Goal: Task Accomplishment & Management: Manage account settings

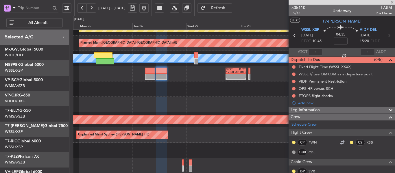
scroll to position [29, 0]
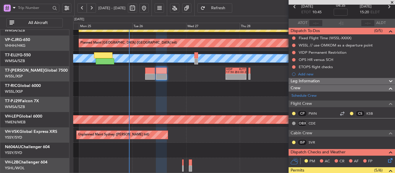
type input "[PERSON_NAME] (LEU)"
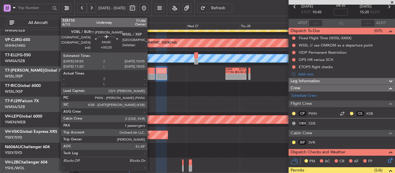
click at [150, 75] on div at bounding box center [150, 77] width 10 height 6
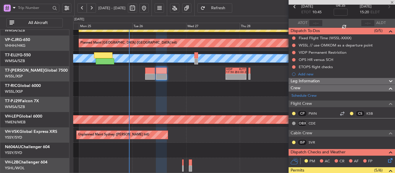
type input "+00:20"
type input "1"
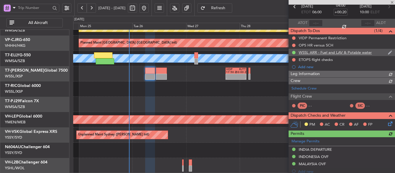
type input "[PERSON_NAME] (LEU)"
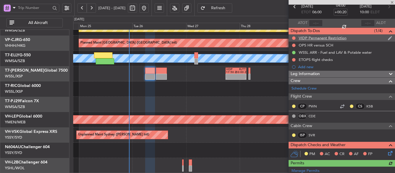
click at [292, 40] on div at bounding box center [293, 38] width 5 height 5
click at [292, 39] on button at bounding box center [293, 37] width 3 height 3
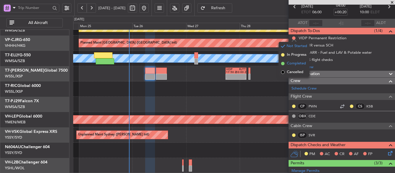
click at [283, 62] on span at bounding box center [282, 63] width 3 height 3
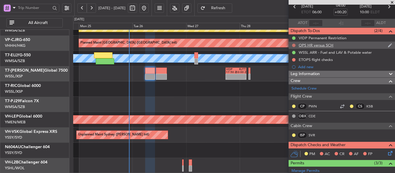
click at [293, 45] on button at bounding box center [293, 45] width 3 height 3
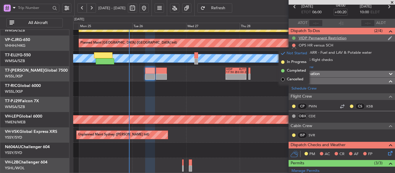
click at [293, 40] on mat-tooltip-component "Completed" at bounding box center [293, 47] width 27 height 15
click at [293, 38] on button at bounding box center [293, 37] width 3 height 3
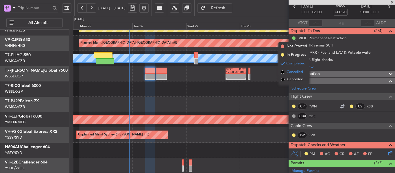
click at [283, 72] on span at bounding box center [282, 71] width 3 height 3
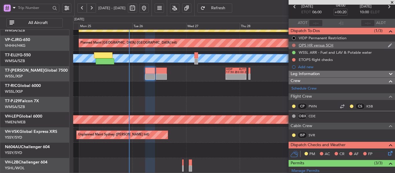
click at [294, 46] on button at bounding box center [293, 45] width 3 height 3
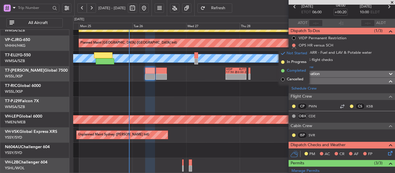
click at [282, 71] on span at bounding box center [282, 70] width 3 height 3
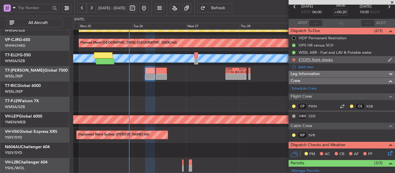
click at [294, 59] on button at bounding box center [293, 59] width 3 height 3
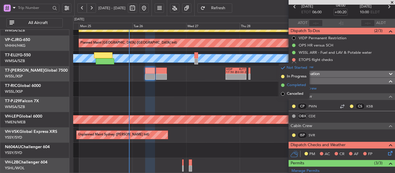
click at [283, 86] on span at bounding box center [282, 84] width 3 height 3
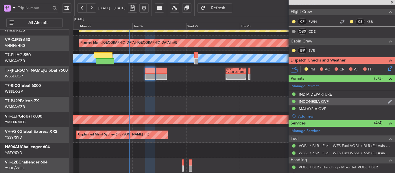
scroll to position [116, 0]
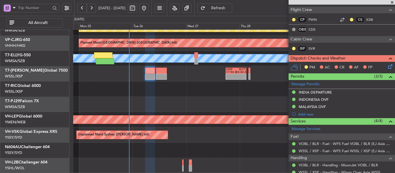
click at [387, 68] on icon at bounding box center [389, 65] width 5 height 5
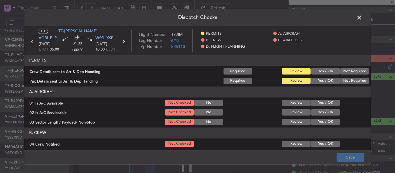
click at [319, 71] on button "Yes / OK" at bounding box center [325, 71] width 29 height 6
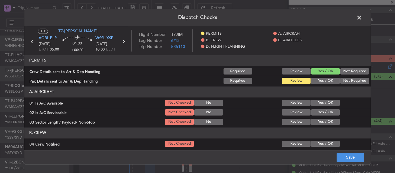
click at [318, 82] on button "Yes / OK" at bounding box center [325, 81] width 29 height 6
click at [318, 105] on button "Yes / OK" at bounding box center [325, 103] width 29 height 6
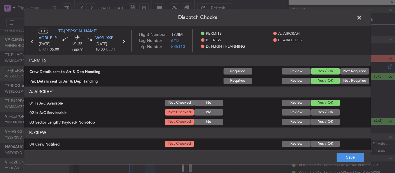
click at [315, 113] on button "Yes / OK" at bounding box center [325, 112] width 29 height 6
click at [314, 121] on button "Yes / OK" at bounding box center [325, 122] width 29 height 6
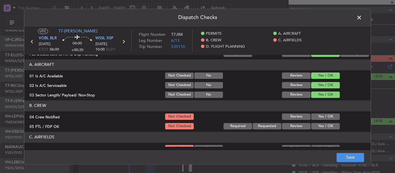
scroll to position [58, 0]
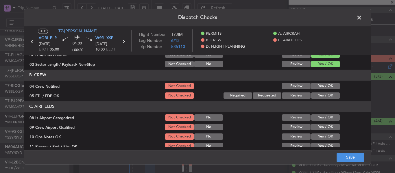
click at [319, 86] on button "Yes / OK" at bounding box center [325, 86] width 29 height 6
click at [319, 95] on button "Yes / OK" at bounding box center [325, 95] width 29 height 6
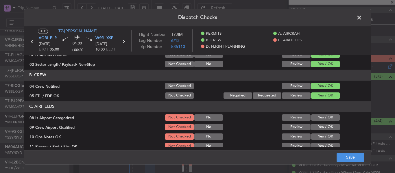
click at [316, 123] on section "C. AIRFIELDS 08 Is Airport Categorized Not Checked No Review Yes / OK 09 Crew A…" at bounding box center [197, 173] width 346 height 144
drag, startPoint x: 316, startPoint y: 119, endPoint x: 316, endPoint y: 127, distance: 8.1
click at [316, 120] on button "Yes / OK" at bounding box center [325, 117] width 29 height 6
drag, startPoint x: 316, startPoint y: 127, endPoint x: 315, endPoint y: 135, distance: 7.9
click at [315, 127] on button "Yes / OK" at bounding box center [325, 127] width 29 height 6
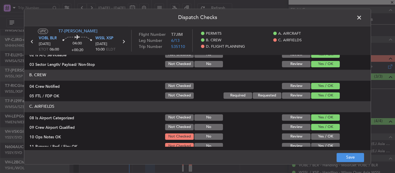
click at [315, 136] on button "Yes / OK" at bounding box center [325, 136] width 29 height 6
click at [315, 142] on section "C. AIRFIELDS 08 Is Airport Categorized Not Checked No Review Yes / OK 09 Crew A…" at bounding box center [197, 173] width 346 height 144
click at [315, 147] on main "UTC T7-[PERSON_NAME] BLR [DATE] ETOT 06:00 04:00 +00:20 WSSL XSP [DATE] 10:00 E…" at bounding box center [197, 89] width 346 height 126
click at [315, 144] on button "Yes / OK" at bounding box center [325, 146] width 29 height 6
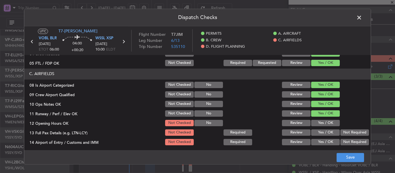
scroll to position [116, 0]
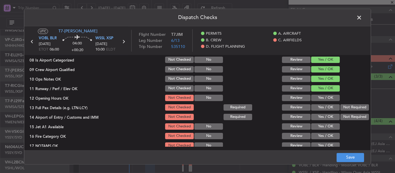
click at [318, 96] on button "Yes / OK" at bounding box center [325, 98] width 29 height 6
click at [318, 104] on div "Yes / OK" at bounding box center [324, 107] width 29 height 8
click at [318, 112] on section "C. AIRFIELDS 08 Is Airport Categorized Not Checked No Review Yes / OK 09 Crew A…" at bounding box center [197, 115] width 346 height 144
click at [318, 109] on button "Yes / OK" at bounding box center [325, 107] width 29 height 6
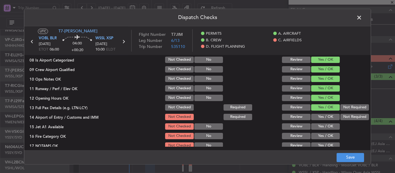
click at [318, 118] on button "Yes / OK" at bounding box center [325, 117] width 29 height 6
click at [318, 125] on button "Yes / OK" at bounding box center [325, 126] width 29 height 6
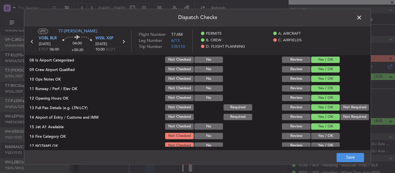
drag, startPoint x: 315, startPoint y: 133, endPoint x: 314, endPoint y: 137, distance: 3.9
click at [315, 134] on button "Yes / OK" at bounding box center [325, 136] width 29 height 6
drag, startPoint x: 313, startPoint y: 139, endPoint x: 313, endPoint y: 143, distance: 4.6
click at [313, 142] on section "C. AIRFIELDS 08 Is Airport Categorized Not Checked No Review Yes / OK 09 Crew A…" at bounding box center [197, 115] width 346 height 144
click at [313, 143] on button "Yes / OK" at bounding box center [325, 145] width 29 height 6
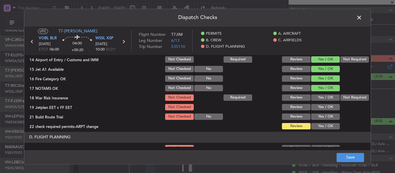
scroll to position [173, 0]
click at [343, 99] on button "Not Required" at bounding box center [354, 97] width 29 height 6
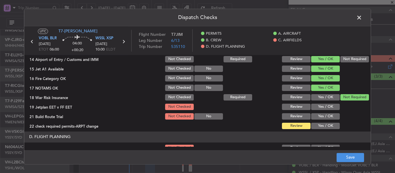
drag, startPoint x: 324, startPoint y: 103, endPoint x: 320, endPoint y: 116, distance: 13.0
click at [324, 104] on div "Yes / OK" at bounding box center [324, 107] width 29 height 8
drag, startPoint x: 320, startPoint y: 109, endPoint x: 320, endPoint y: 117, distance: 7.8
click at [320, 110] on div "Yes / OK" at bounding box center [324, 107] width 29 height 8
drag, startPoint x: 320, startPoint y: 117, endPoint x: 320, endPoint y: 123, distance: 5.8
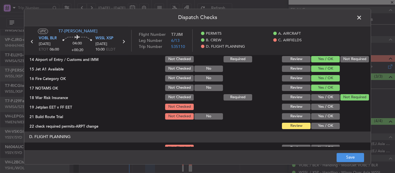
click at [320, 118] on button "Yes / OK" at bounding box center [325, 116] width 29 height 6
click at [320, 124] on button "Yes / OK" at bounding box center [325, 126] width 29 height 6
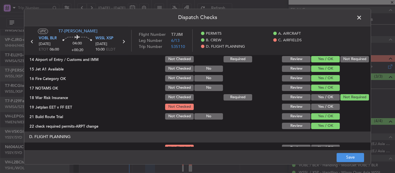
click at [318, 108] on button "Yes / OK" at bounding box center [325, 107] width 29 height 6
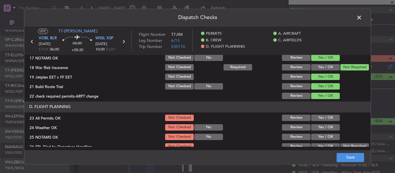
scroll to position [231, 0]
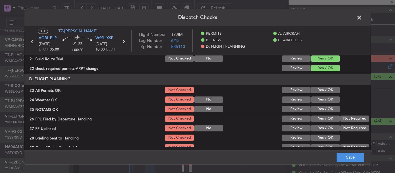
click at [320, 91] on button "Yes / OK" at bounding box center [325, 90] width 29 height 6
drag, startPoint x: 319, startPoint y: 96, endPoint x: 319, endPoint y: 101, distance: 5.5
click at [319, 96] on div "Yes / OK" at bounding box center [324, 100] width 29 height 8
click at [319, 101] on button "Yes / OK" at bounding box center [325, 99] width 29 height 6
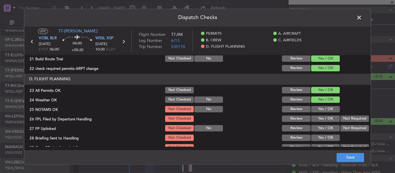
drag, startPoint x: 318, startPoint y: 98, endPoint x: 318, endPoint y: 109, distance: 11.0
click at [318, 99] on button "Yes / OK" at bounding box center [325, 99] width 29 height 6
drag, startPoint x: 318, startPoint y: 109, endPoint x: 319, endPoint y: 115, distance: 5.3
click at [318, 111] on button "Yes / OK" at bounding box center [325, 109] width 29 height 6
drag, startPoint x: 319, startPoint y: 115, endPoint x: 319, endPoint y: 120, distance: 5.8
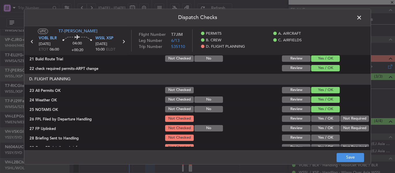
click at [319, 115] on div "Yes / OK" at bounding box center [324, 119] width 29 height 8
drag, startPoint x: 317, startPoint y: 117, endPoint x: 317, endPoint y: 123, distance: 6.1
click at [317, 118] on button "Yes / OK" at bounding box center [325, 119] width 29 height 6
drag, startPoint x: 317, startPoint y: 123, endPoint x: 315, endPoint y: 130, distance: 6.7
click at [317, 125] on section "D. FLIGHT PLANNING 23 All Permits OK Not Checked Review Yes / OK 24 Weather OK …" at bounding box center [197, 117] width 346 height 87
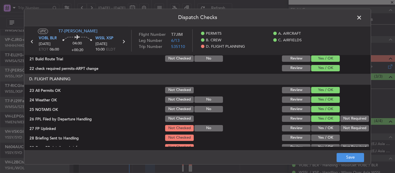
click at [315, 127] on button "Yes / OK" at bounding box center [325, 128] width 29 height 6
drag, startPoint x: 314, startPoint y: 138, endPoint x: 318, endPoint y: 125, distance: 12.6
click at [314, 137] on button "Yes / OK" at bounding box center [325, 138] width 29 height 6
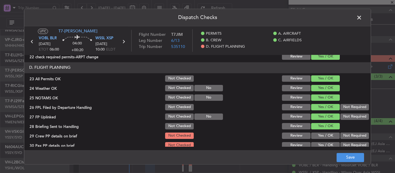
scroll to position [247, 0]
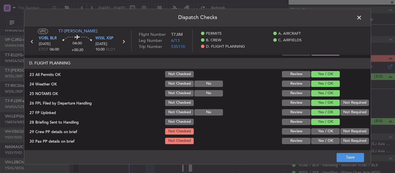
click at [319, 133] on button "Yes / OK" at bounding box center [325, 131] width 29 height 6
click at [317, 141] on button "Yes / OK" at bounding box center [325, 141] width 29 height 6
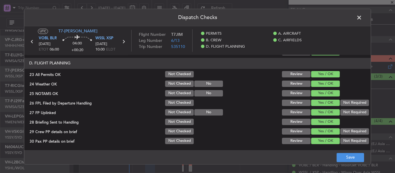
click at [344, 163] on footer "Save" at bounding box center [197, 157] width 346 height 14
click at [344, 154] on button "Save" at bounding box center [349, 157] width 27 height 9
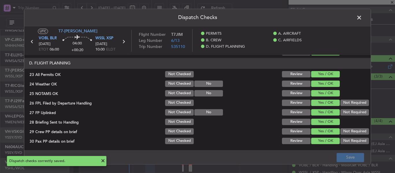
click at [362, 19] on span at bounding box center [362, 19] width 0 height 12
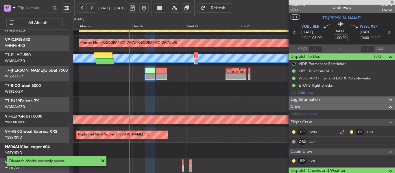
scroll to position [27, 0]
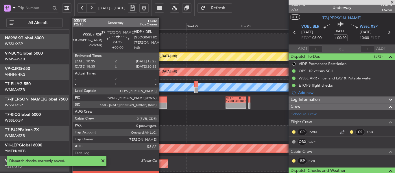
click at [161, 103] on div at bounding box center [161, 106] width 11 height 6
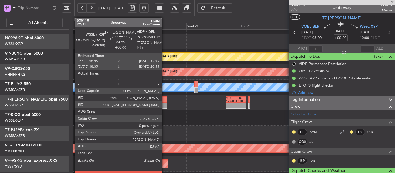
type input "0"
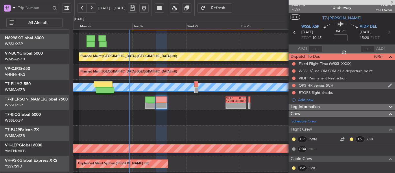
type input "[PERSON_NAME] (LEU)"
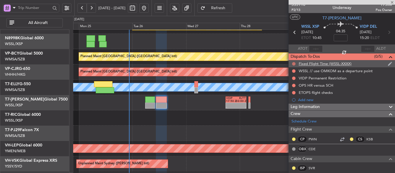
click at [292, 63] on button at bounding box center [293, 63] width 3 height 3
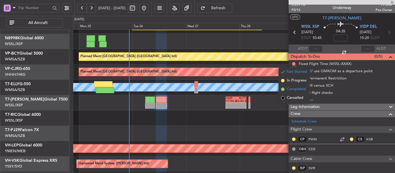
click at [282, 89] on span at bounding box center [282, 89] width 3 height 3
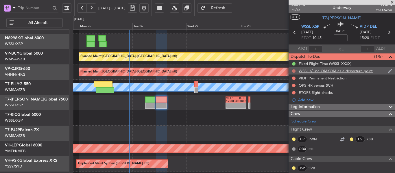
click at [294, 71] on button at bounding box center [293, 70] width 3 height 3
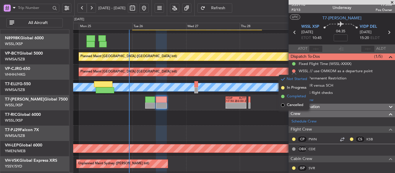
click at [282, 97] on span at bounding box center [282, 96] width 3 height 3
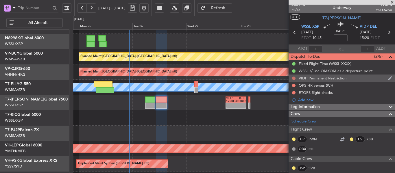
click at [293, 78] on button at bounding box center [293, 78] width 3 height 3
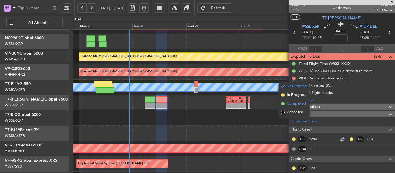
click at [283, 103] on span at bounding box center [282, 103] width 3 height 3
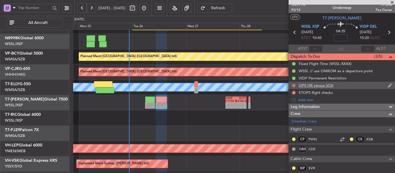
click at [294, 86] on button at bounding box center [293, 85] width 3 height 3
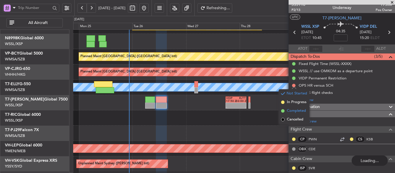
click at [283, 111] on span at bounding box center [282, 110] width 3 height 3
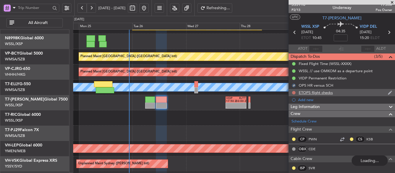
click at [294, 91] on button at bounding box center [293, 92] width 3 height 3
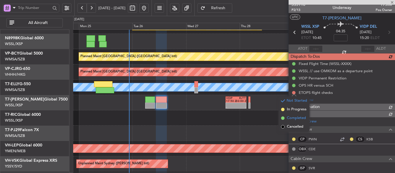
click at [281, 118] on span at bounding box center [282, 117] width 3 height 3
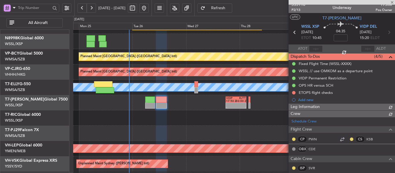
type input "[PERSON_NAME] (LEU)"
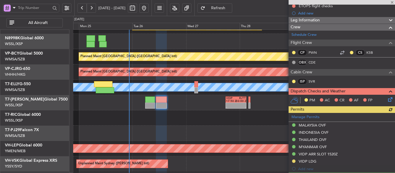
click at [387, 100] on icon at bounding box center [389, 98] width 5 height 5
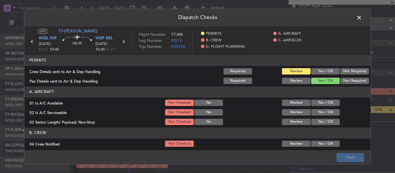
click at [320, 73] on button "Yes / OK" at bounding box center [325, 71] width 29 height 6
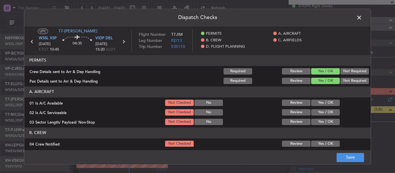
click at [318, 104] on button "Yes / OK" at bounding box center [325, 103] width 29 height 6
click at [315, 113] on button "Yes / OK" at bounding box center [325, 112] width 29 height 6
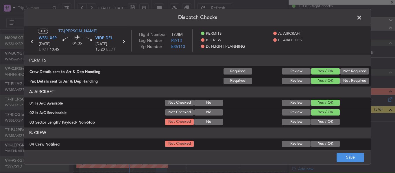
click at [315, 116] on div "Yes / OK" at bounding box center [324, 112] width 29 height 8
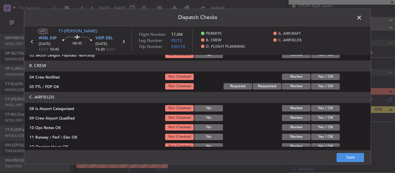
scroll to position [58, 0]
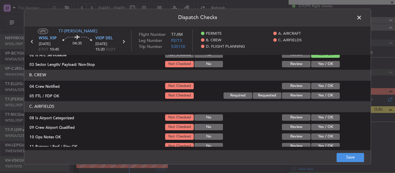
click at [314, 65] on button "Yes / OK" at bounding box center [325, 64] width 29 height 6
click at [314, 86] on button "Yes / OK" at bounding box center [325, 86] width 29 height 6
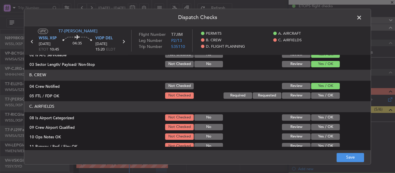
click at [313, 92] on div "Yes / OK" at bounding box center [324, 96] width 29 height 8
click at [313, 97] on button "Yes / OK" at bounding box center [325, 95] width 29 height 6
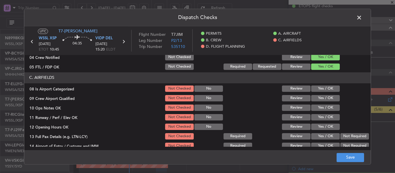
click at [317, 88] on button "Yes / OK" at bounding box center [325, 89] width 29 height 6
drag, startPoint x: 317, startPoint y: 96, endPoint x: 316, endPoint y: 100, distance: 3.9
click at [317, 96] on button "Yes / OK" at bounding box center [325, 98] width 29 height 6
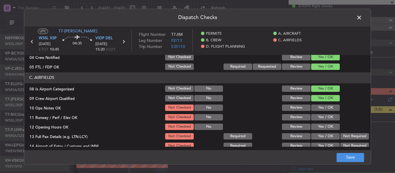
drag, startPoint x: 315, startPoint y: 104, endPoint x: 315, endPoint y: 108, distance: 4.6
click at [315, 107] on div "Yes / OK" at bounding box center [324, 108] width 29 height 8
click at [315, 113] on section "C. AIRFIELDS 08 Is Airport Categorized Not Checked No Review Yes / OK 09 Crew A…" at bounding box center [197, 144] width 346 height 144
click at [312, 116] on button "Yes / OK" at bounding box center [325, 117] width 29 height 6
click at [315, 105] on button "Yes / OK" at bounding box center [325, 108] width 29 height 6
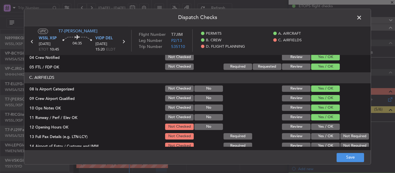
click at [314, 127] on button "Yes / OK" at bounding box center [325, 127] width 29 height 6
click at [314, 135] on button "Yes / OK" at bounding box center [325, 136] width 29 height 6
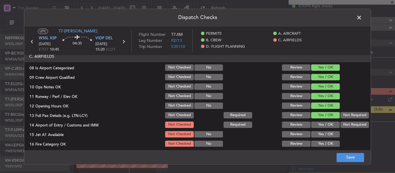
scroll to position [116, 0]
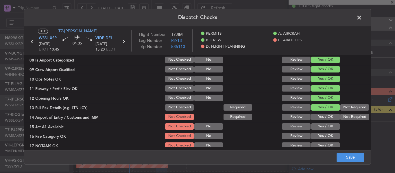
click at [320, 116] on button "Yes / OK" at bounding box center [325, 117] width 29 height 6
click at [318, 120] on button "Yes / OK" at bounding box center [325, 117] width 29 height 6
click at [317, 124] on button "Yes / OK" at bounding box center [325, 126] width 29 height 6
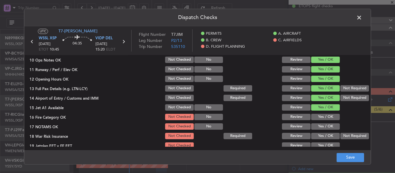
scroll to position [144, 0]
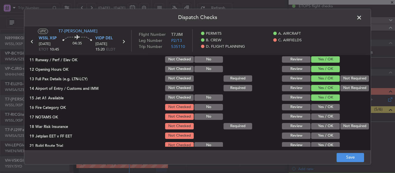
click at [318, 108] on button "Yes / OK" at bounding box center [325, 107] width 29 height 6
click at [318, 116] on button "Yes / OK" at bounding box center [325, 117] width 29 height 6
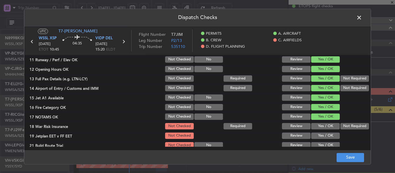
click at [318, 125] on button "Yes / OK" at bounding box center [325, 126] width 29 height 6
click at [340, 125] on button "Not Required" at bounding box center [354, 126] width 29 height 6
click at [318, 129] on button "Yes / OK" at bounding box center [325, 126] width 29 height 6
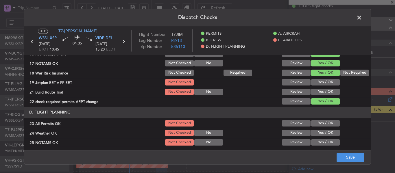
scroll to position [202, 0]
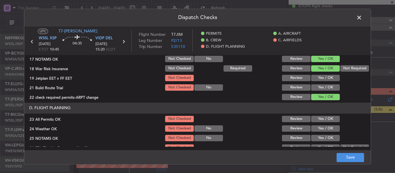
click at [347, 70] on button "Not Required" at bounding box center [354, 68] width 29 height 6
click at [326, 78] on button "Yes / OK" at bounding box center [325, 78] width 29 height 6
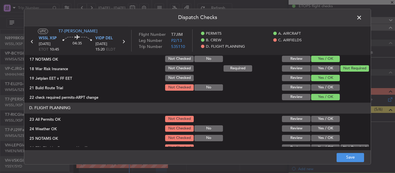
click at [324, 87] on button "Yes / OK" at bounding box center [325, 87] width 29 height 6
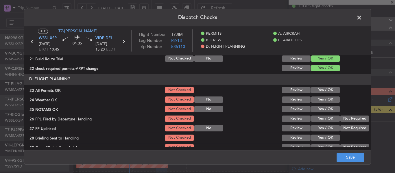
click at [295, 91] on button "Review" at bounding box center [296, 90] width 29 height 6
click at [328, 103] on button "Yes / OK" at bounding box center [325, 99] width 29 height 6
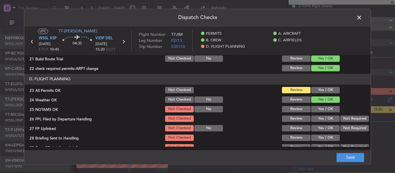
click at [324, 107] on button "Yes / OK" at bounding box center [325, 109] width 29 height 6
drag, startPoint x: 324, startPoint y: 110, endPoint x: 324, endPoint y: 114, distance: 3.5
click at [324, 112] on button "Yes / OK" at bounding box center [325, 109] width 29 height 6
click at [291, 120] on button "Review" at bounding box center [296, 119] width 29 height 6
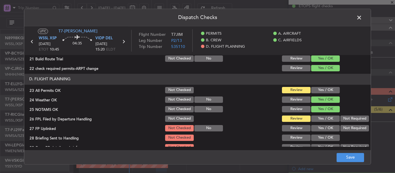
click at [316, 130] on button "Yes / OK" at bounding box center [325, 128] width 29 height 6
click at [314, 138] on button "Yes / OK" at bounding box center [325, 138] width 29 height 6
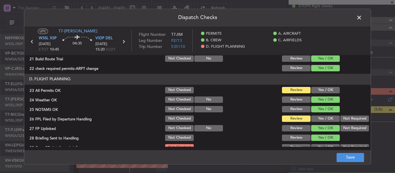
scroll to position [247, 0]
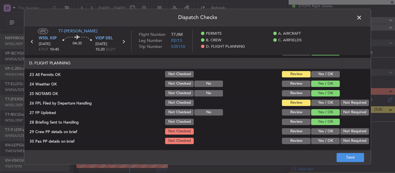
click at [319, 132] on button "Yes / OK" at bounding box center [325, 131] width 29 height 6
click at [318, 137] on section "D. FLIGHT PLANNING 23 All Permits OK Not Checked Review Yes / OK 24 Weather OK …" at bounding box center [197, 101] width 346 height 87
click at [325, 142] on button "Yes / OK" at bounding box center [325, 141] width 29 height 6
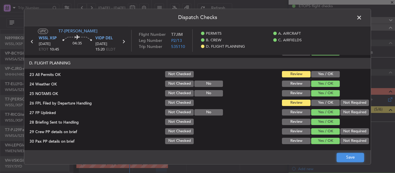
click at [340, 157] on button "Save" at bounding box center [349, 157] width 27 height 9
click at [362, 19] on span at bounding box center [362, 19] width 0 height 12
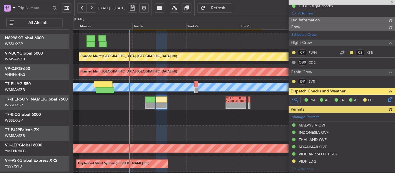
type input "[PERSON_NAME] (LEU)"
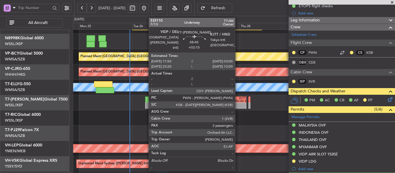
click at [237, 102] on div "03:00 Z" at bounding box center [241, 101] width 10 height 3
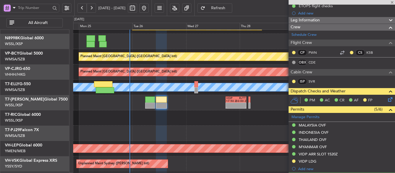
type input "+02:15"
type input "2"
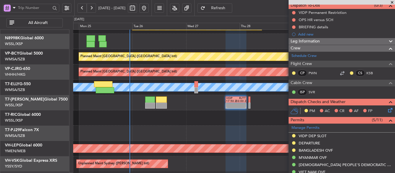
scroll to position [47, 0]
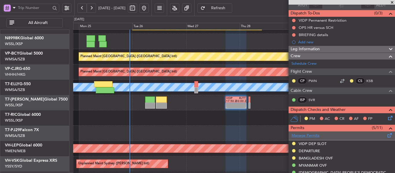
click at [303, 136] on link "Manage Permits" at bounding box center [305, 136] width 28 height 6
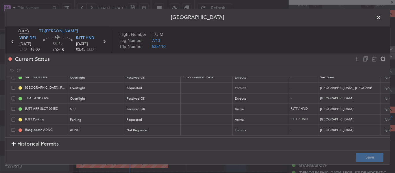
scroll to position [73, 0]
click at [187, 86] on input "text" at bounding box center [207, 88] width 50 height 5
paste input "11408253112"
type input "11408253112"
click at [169, 86] on div "Requested" at bounding box center [151, 88] width 48 height 9
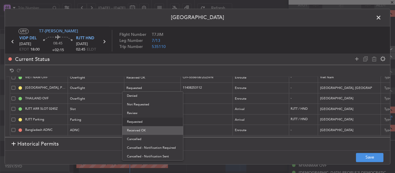
click at [157, 133] on span "Received OK" at bounding box center [152, 130] width 51 height 9
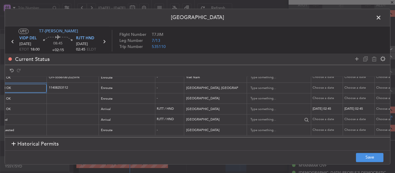
scroll to position [73, 136]
click at [321, 86] on div "Choose a date" at bounding box center [325, 88] width 30 height 5
select select "8"
select select "2025"
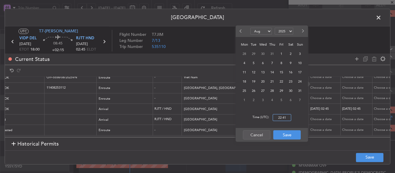
click at [279, 117] on input "22:41" at bounding box center [281, 117] width 18 height 7
click at [263, 92] on span "27" at bounding box center [262, 90] width 7 height 7
click at [279, 116] on input "00:00" at bounding box center [281, 117] width 18 height 7
type input "18:00"
click at [281, 138] on button "Save" at bounding box center [286, 134] width 27 height 9
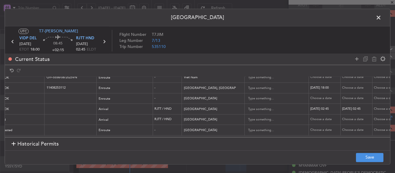
click at [352, 86] on div "Choose a date" at bounding box center [357, 88] width 30 height 5
select select "8"
select select "2025"
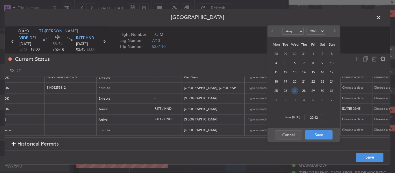
click at [295, 91] on span "27" at bounding box center [294, 90] width 7 height 7
click at [313, 116] on input "00:00" at bounding box center [313, 117] width 18 height 7
type input "18:00"
click at [316, 134] on button "Save" at bounding box center [318, 134] width 27 height 9
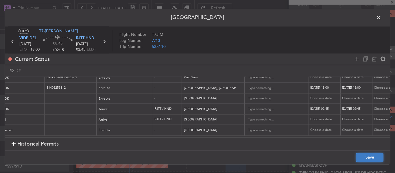
click at [366, 159] on button "Save" at bounding box center [369, 157] width 27 height 9
click at [103, 41] on icon at bounding box center [104, 42] width 8 height 8
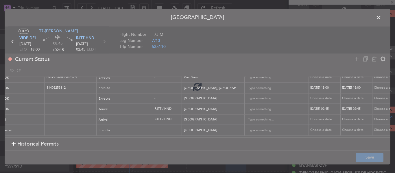
type input "+00:05"
type input "0"
type input "+00:05"
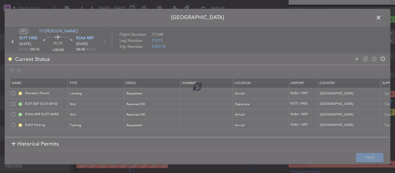
scroll to position [47, 0]
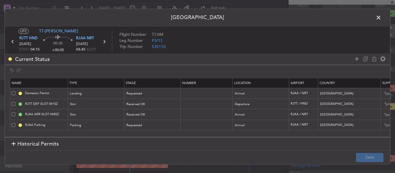
click at [104, 42] on icon at bounding box center [104, 42] width 8 height 8
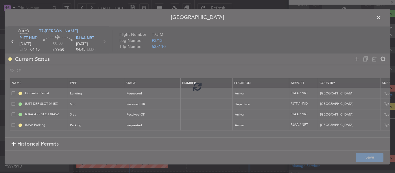
type input "2"
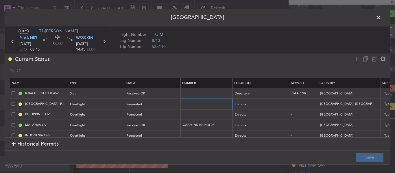
click at [186, 105] on input "text" at bounding box center [207, 103] width 50 height 5
paste input "11408253112"
type input "11408253112"
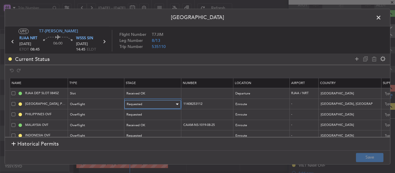
click at [166, 105] on div "Requested" at bounding box center [151, 104] width 48 height 9
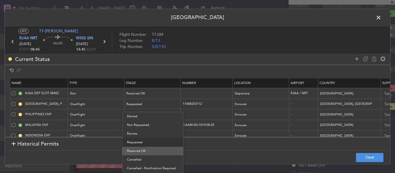
click at [151, 154] on span "Received OK" at bounding box center [152, 151] width 51 height 9
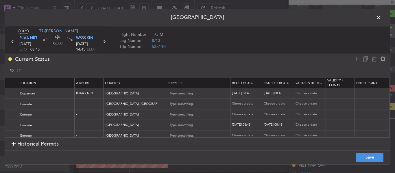
scroll to position [0, 216]
click at [240, 102] on div "Choose a date" at bounding box center [245, 104] width 30 height 5
select select "8"
select select "2025"
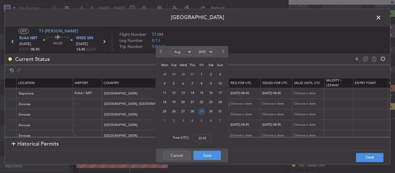
drag, startPoint x: 201, startPoint y: 111, endPoint x: 199, endPoint y: 125, distance: 14.1
click at [201, 111] on span "29" at bounding box center [201, 111] width 7 height 7
click at [199, 137] on input "00:00" at bounding box center [202, 138] width 18 height 7
type input "08:45"
click at [203, 156] on button "Save" at bounding box center [206, 155] width 27 height 9
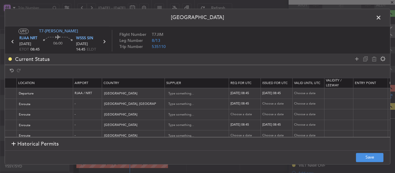
click at [275, 107] on td "Choose a date" at bounding box center [277, 104] width 32 height 11
click at [275, 105] on div "Choose a date" at bounding box center [277, 104] width 30 height 5
select select "8"
select select "2025"
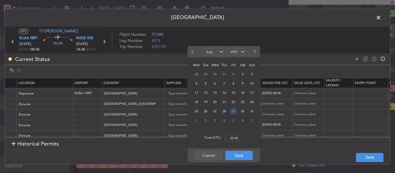
click at [231, 111] on span "29" at bounding box center [233, 111] width 7 height 7
click at [233, 136] on input "00:00" at bounding box center [233, 138] width 18 height 7
type input "08:45"
click at [237, 156] on button "Save" at bounding box center [238, 155] width 27 height 9
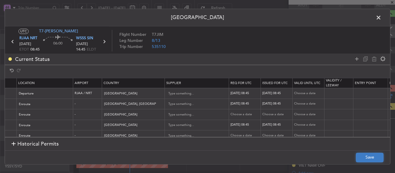
click at [368, 161] on button "Save" at bounding box center [369, 157] width 27 height 9
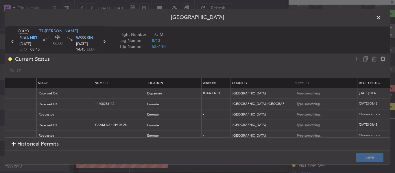
scroll to position [0, 0]
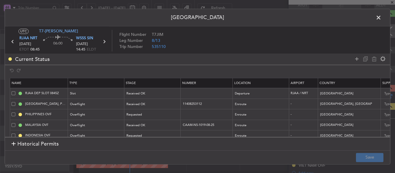
click at [381, 16] on span at bounding box center [381, 19] width 0 height 12
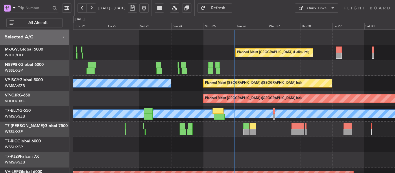
scroll to position [1, 0]
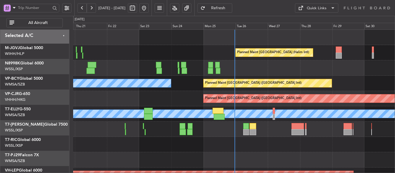
click at [274, 129] on div at bounding box center [233, 129] width 321 height 15
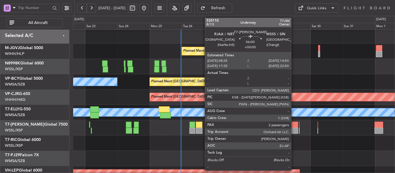
click at [294, 129] on div at bounding box center [293, 131] width 8 height 6
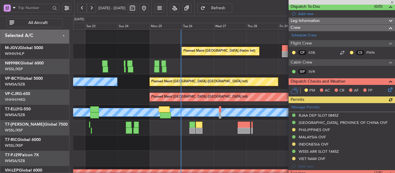
scroll to position [87, 0]
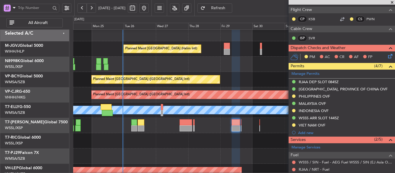
click at [192, 134] on div at bounding box center [233, 140] width 321 height 15
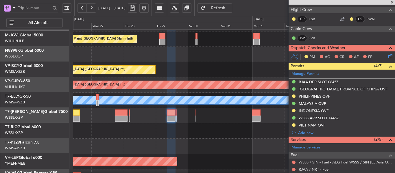
click at [133, 105] on div "MEL" at bounding box center [233, 100] width 321 height 15
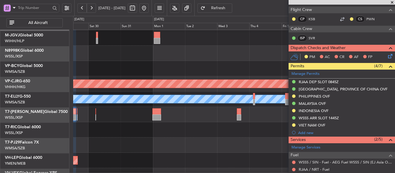
scroll to position [15, 0]
click at [96, 104] on div "MEL" at bounding box center [233, 99] width 321 height 15
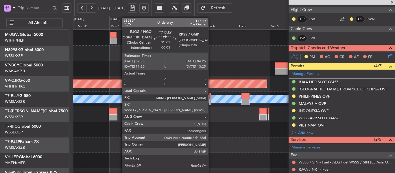
click at [211, 96] on div at bounding box center [210, 96] width 2 height 6
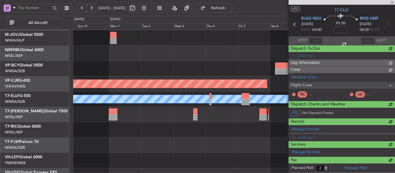
type input "-00:05"
type input "0"
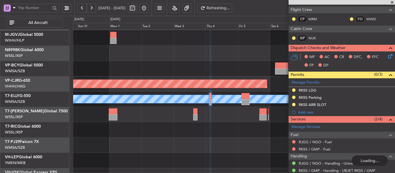
scroll to position [87, 0]
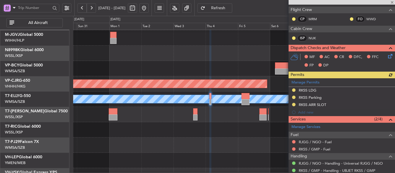
click at [391, 3] on div at bounding box center [341, 2] width 106 height 5
click at [391, 2] on span at bounding box center [392, 2] width 6 height 5
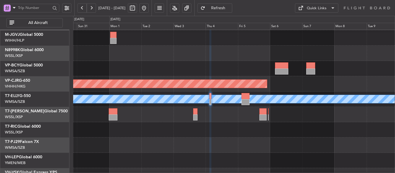
scroll to position [0, 0]
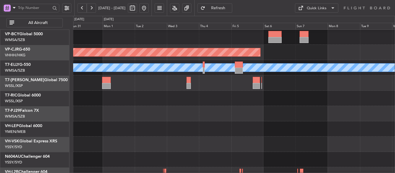
click at [234, 119] on div at bounding box center [233, 113] width 321 height 15
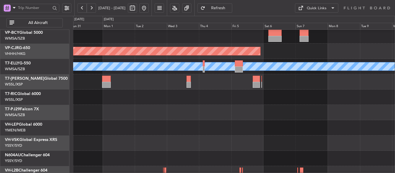
scroll to position [55, 0]
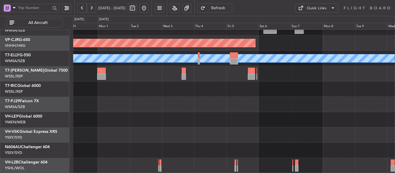
click at [258, 111] on div "Planned Maint Vancouver (Vancouver Intl) Planned Maint Hong Kong (Hong Kong Int…" at bounding box center [233, 73] width 321 height 199
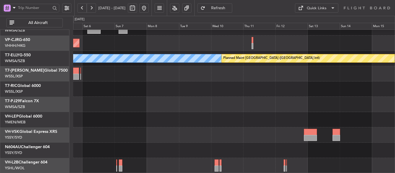
click at [213, 116] on div at bounding box center [233, 119] width 321 height 15
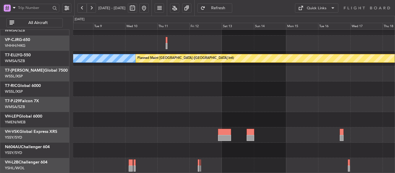
click at [188, 122] on div "Planned Maint Hong Kong (Hong Kong Intl) MEL Planned Maint Dubai (Dubai Intl)" at bounding box center [233, 73] width 321 height 199
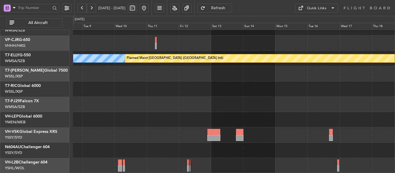
click at [122, 111] on div at bounding box center [233, 104] width 321 height 15
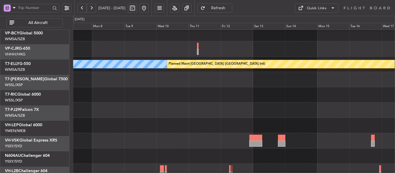
click at [285, 116] on div at bounding box center [233, 110] width 321 height 15
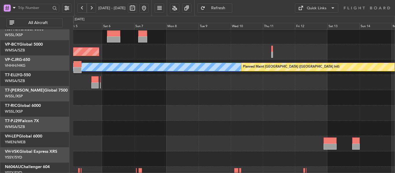
click at [257, 105] on div at bounding box center [233, 97] width 321 height 15
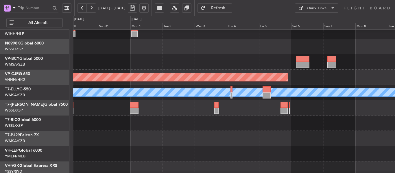
scroll to position [10, 0]
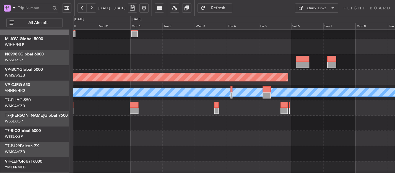
click at [276, 128] on div at bounding box center [233, 123] width 321 height 15
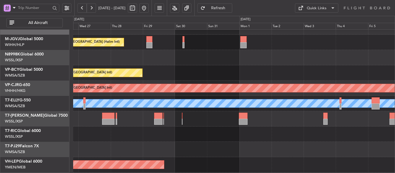
scroll to position [0, 0]
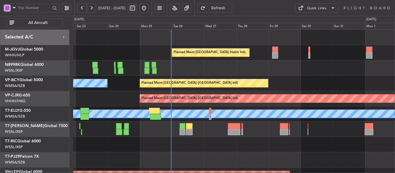
click at [306, 135] on div "Planned Maint Jakarta (Halim Intl) Planned Maint Vancouver (Vancouver Intl) MEL…" at bounding box center [233, 129] width 321 height 199
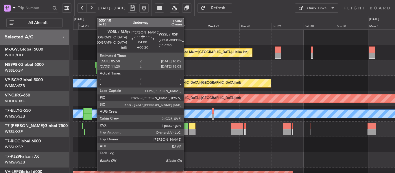
click at [186, 129] on div at bounding box center [185, 132] width 6 height 6
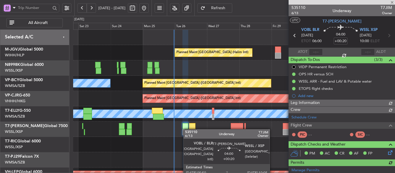
type input "[PERSON_NAME] (LEU)"
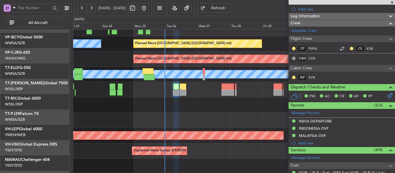
scroll to position [43, 0]
click at [188, 116] on div at bounding box center [233, 120] width 321 height 15
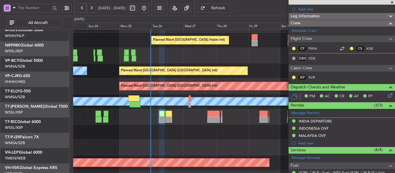
scroll to position [12, 0]
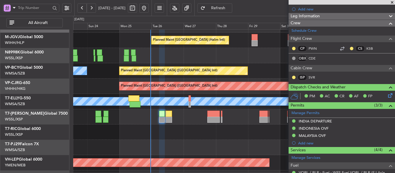
click at [191, 122] on div at bounding box center [233, 116] width 321 height 15
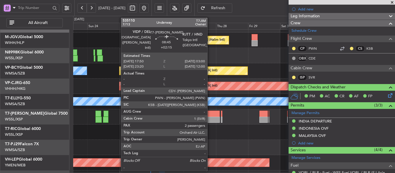
click at [210, 115] on div at bounding box center [213, 114] width 12 height 6
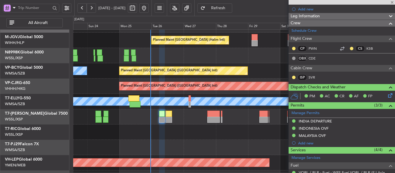
type input "+02:15"
type input "2"
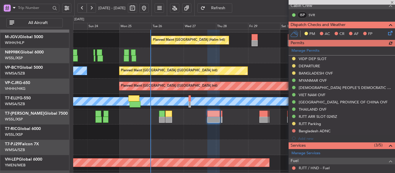
scroll to position [137, 0]
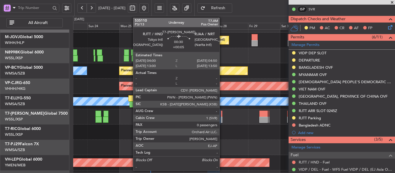
click at [222, 115] on div at bounding box center [221, 114] width 1 height 6
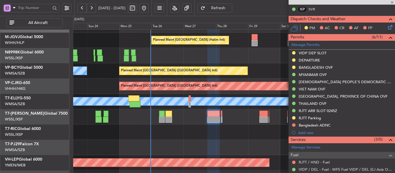
type input "+00:05"
type input "0"
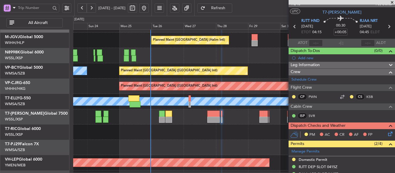
scroll to position [0, 0]
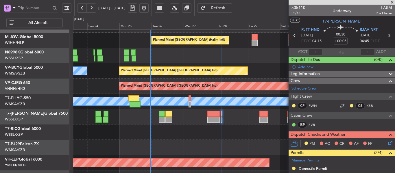
click at [392, 1] on span at bounding box center [392, 2] width 6 height 5
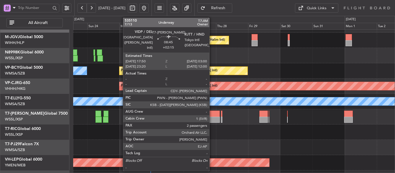
click at [212, 115] on div at bounding box center [213, 114] width 12 height 6
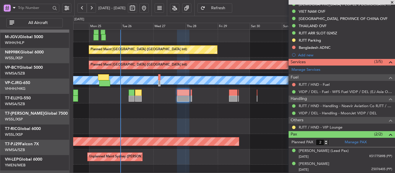
scroll to position [34, 0]
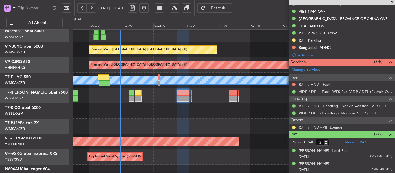
click at [211, 94] on div at bounding box center [233, 95] width 321 height 15
